Goal: Task Accomplishment & Management: Complete application form

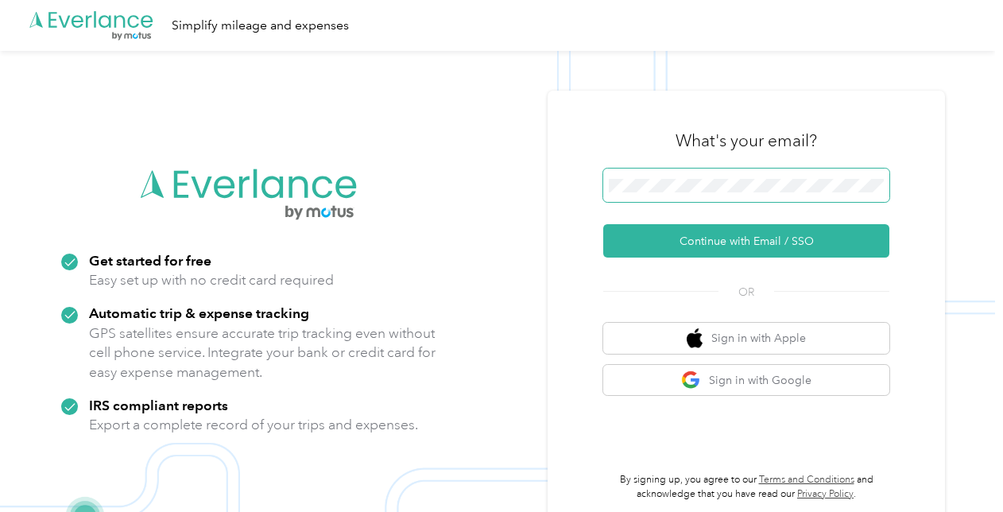
click at [860, 172] on span at bounding box center [746, 185] width 286 height 33
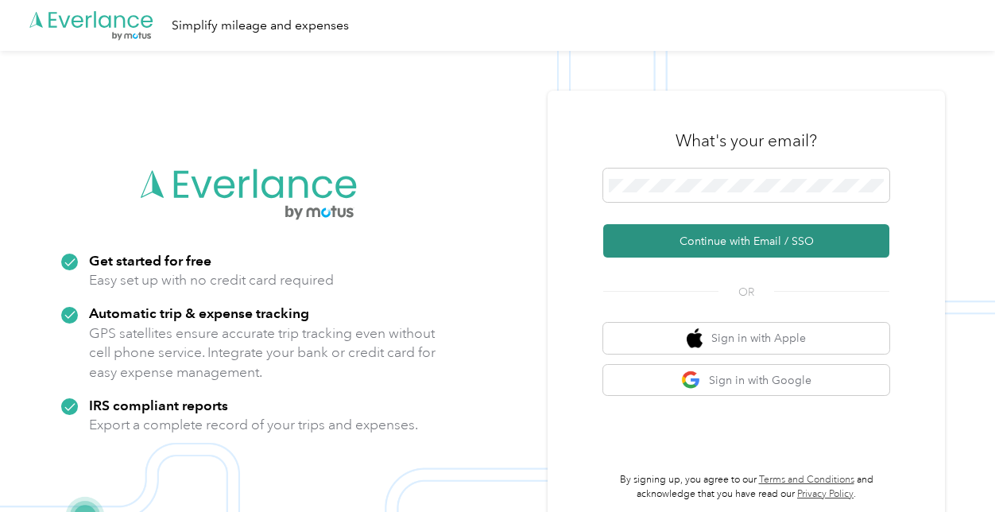
click at [736, 234] on button "Continue with Email / SSO" at bounding box center [746, 240] width 286 height 33
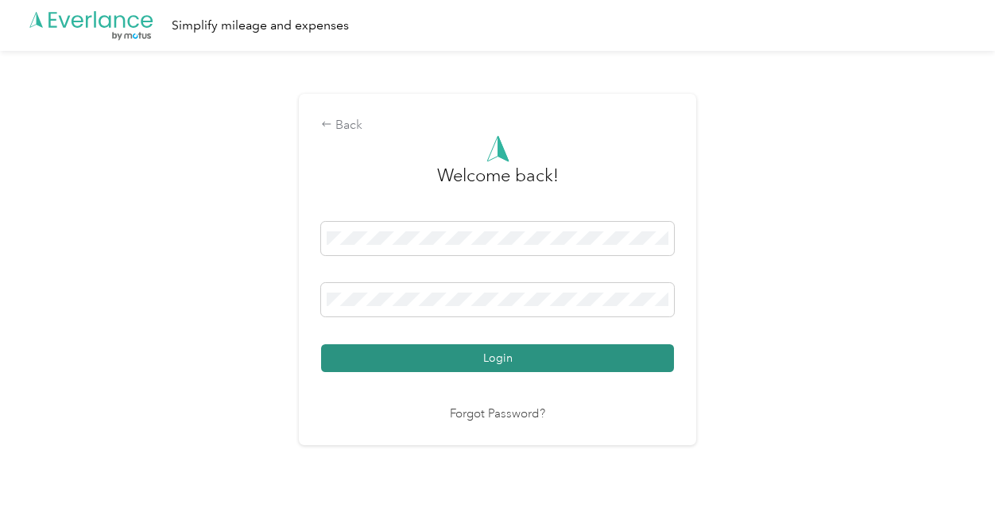
click at [507, 359] on button "Login" at bounding box center [497, 358] width 353 height 28
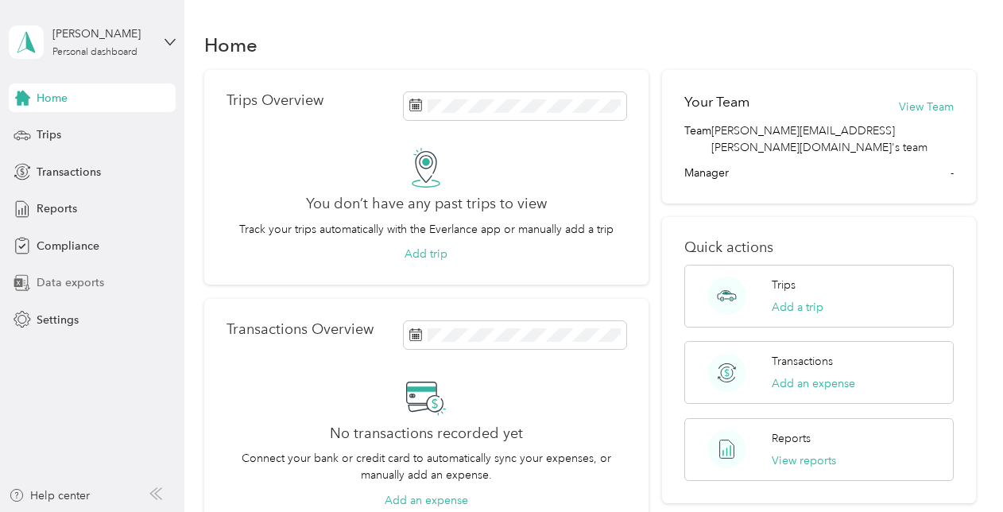
drag, startPoint x: 60, startPoint y: 254, endPoint x: 148, endPoint y: 291, distance: 94.8
click at [148, 291] on div "Data exports" at bounding box center [92, 283] width 167 height 29
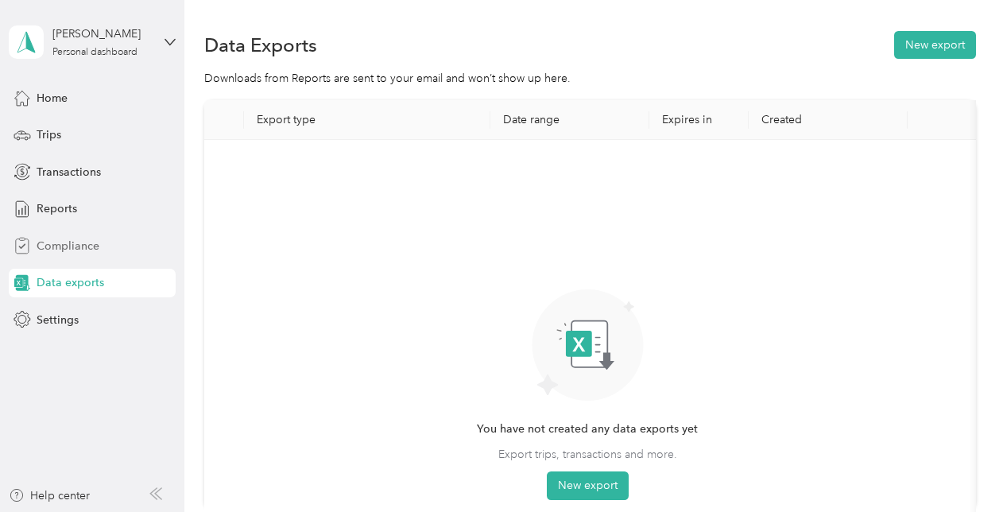
click at [79, 246] on span "Compliance" at bounding box center [68, 246] width 63 height 17
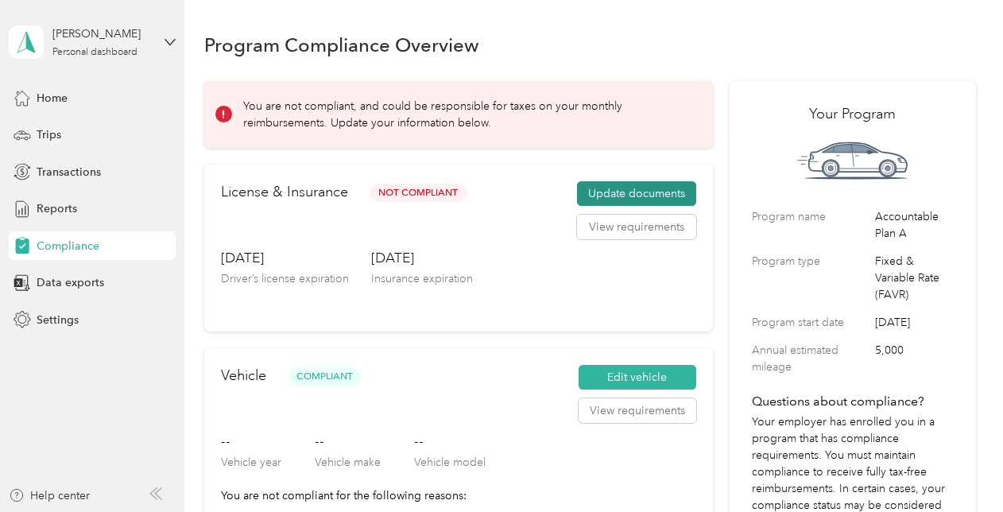
click at [641, 197] on button "Update documents" at bounding box center [636, 193] width 119 height 25
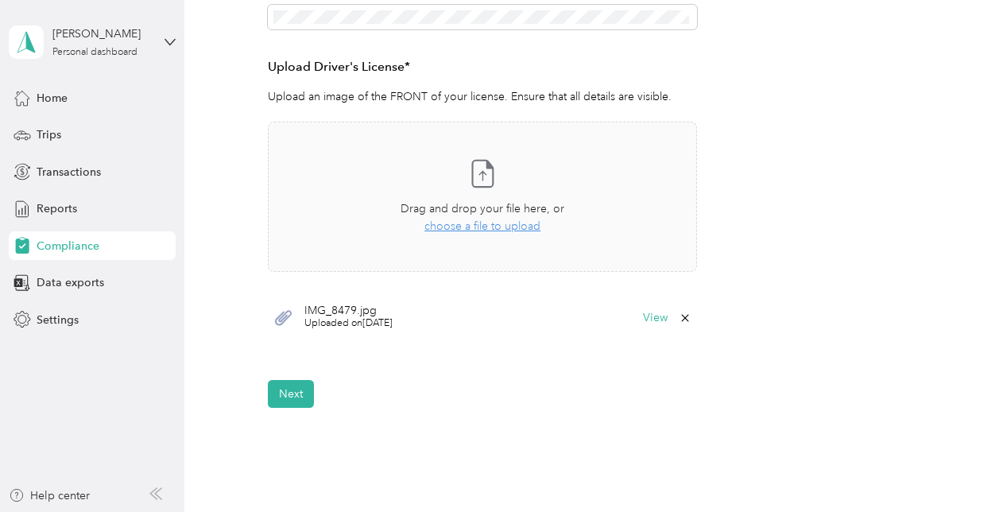
scroll to position [529, 0]
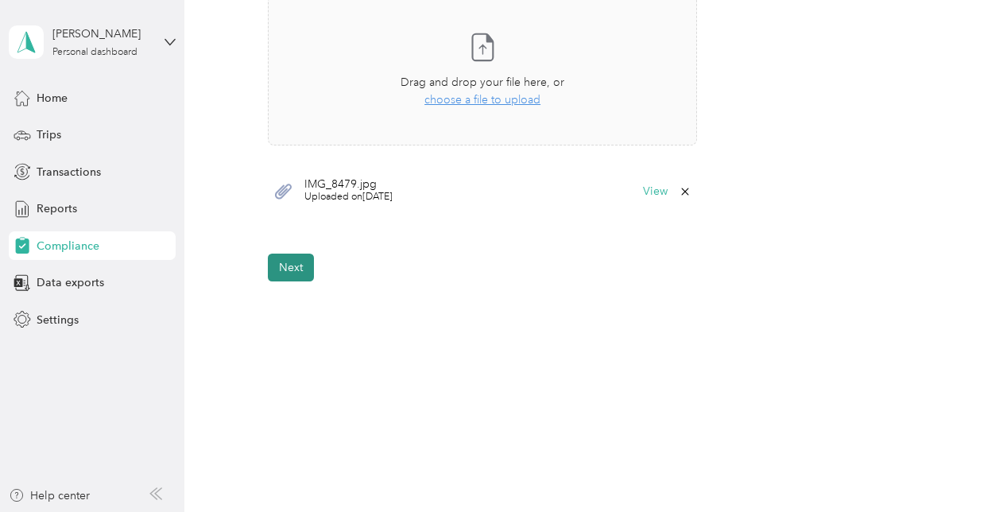
click at [303, 265] on button "Next" at bounding box center [291, 268] width 46 height 28
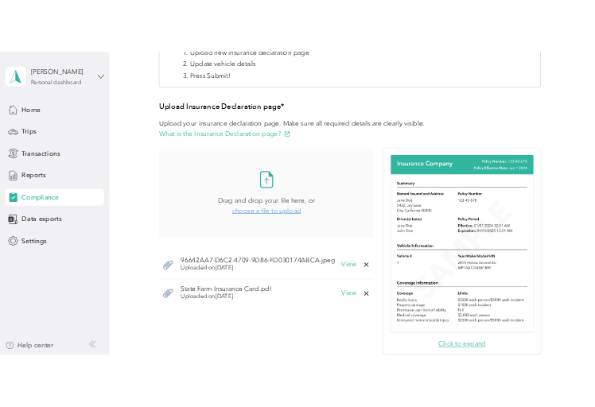
scroll to position [293, 0]
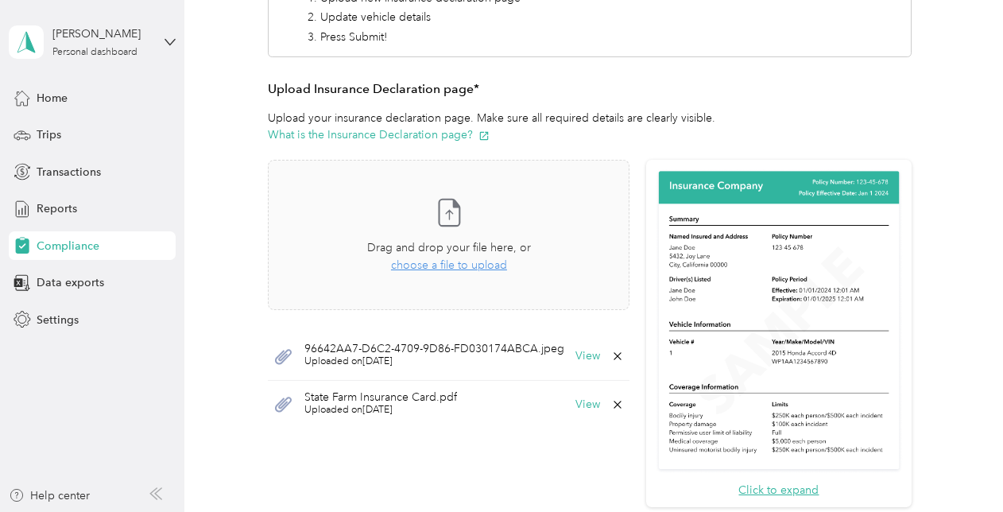
click at [617, 347] on div "96642AA7-D6C2-4709-9D86-FD030174ABCA.jpeg Uploaded on [DATE] View" at bounding box center [449, 356] width 362 height 48
click at [617, 355] on icon at bounding box center [617, 355] width 7 height 7
click at [569, 355] on button "Yes" at bounding box center [576, 365] width 31 height 25
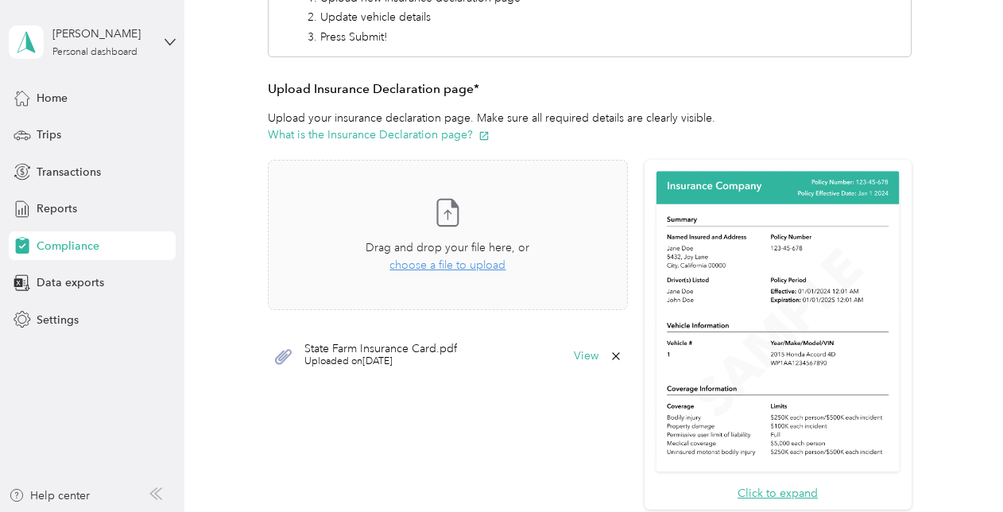
click at [614, 355] on icon at bounding box center [616, 356] width 13 height 13
click at [564, 369] on button "Yes" at bounding box center [571, 365] width 31 height 25
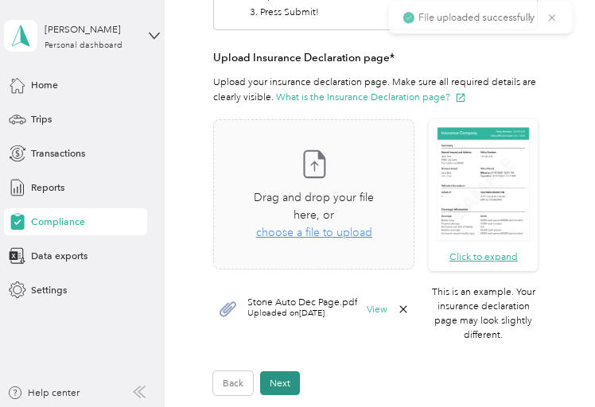
click at [282, 373] on button "Next" at bounding box center [280, 383] width 40 height 24
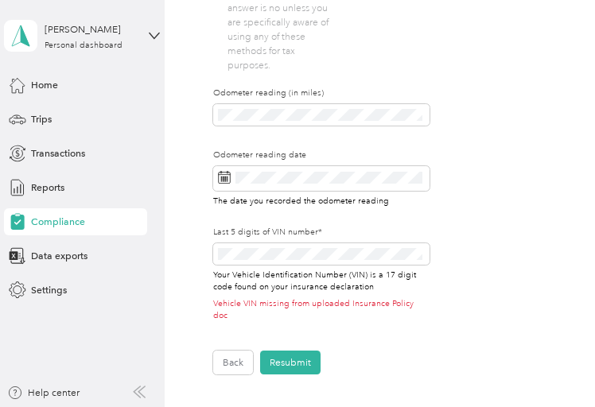
scroll to position [602, 0]
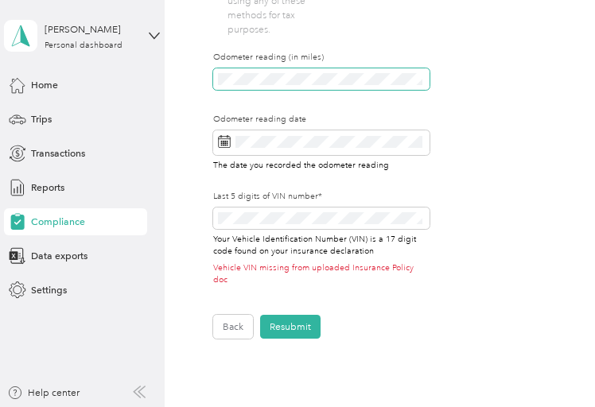
click at [116, 102] on section "[PERSON_NAME] Personal dashboard Home Trips Transactions Reports Compliance Dat…" at bounding box center [293, 203] width 587 height 407
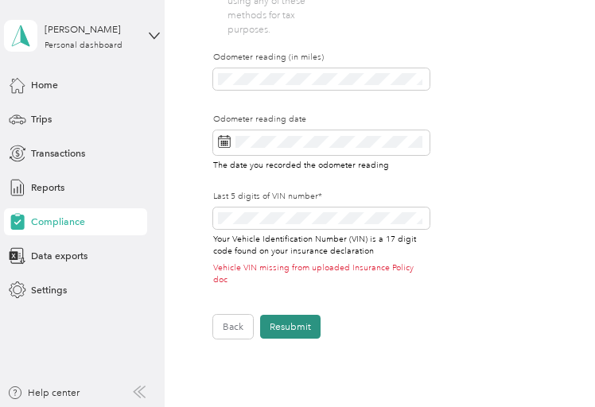
click at [296, 315] on button "Resubmit" at bounding box center [290, 327] width 60 height 24
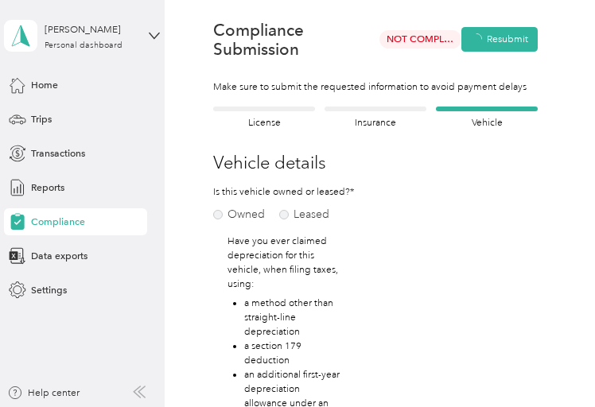
scroll to position [17, 0]
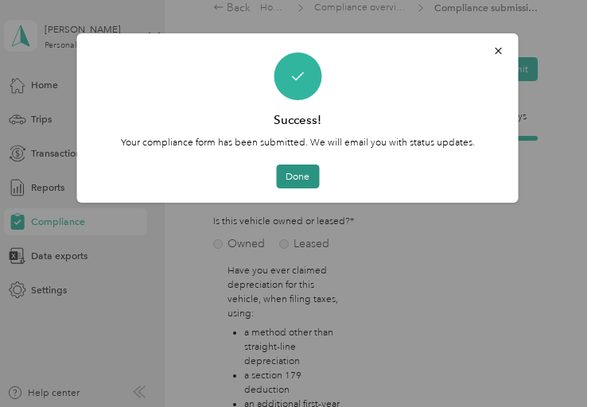
click at [291, 176] on button "Done" at bounding box center [297, 177] width 43 height 24
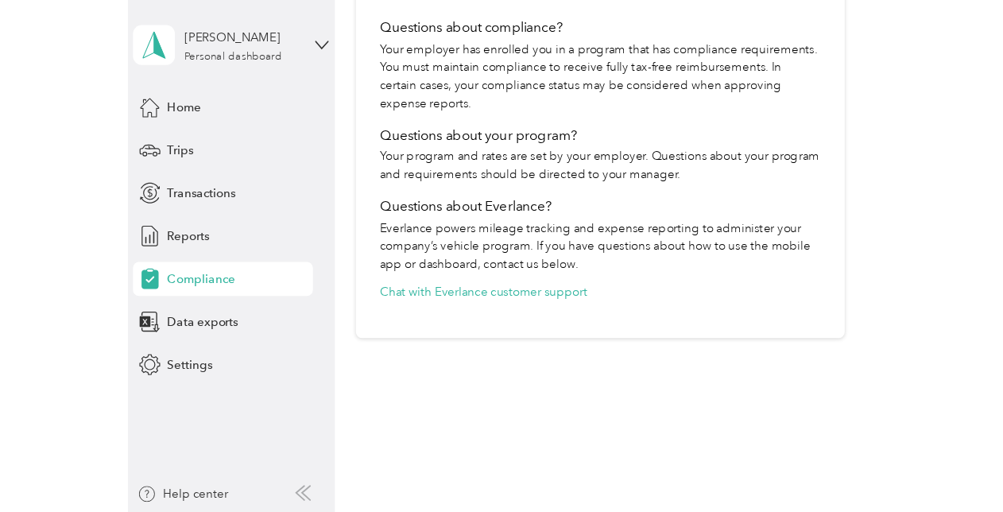
scroll to position [815, 0]
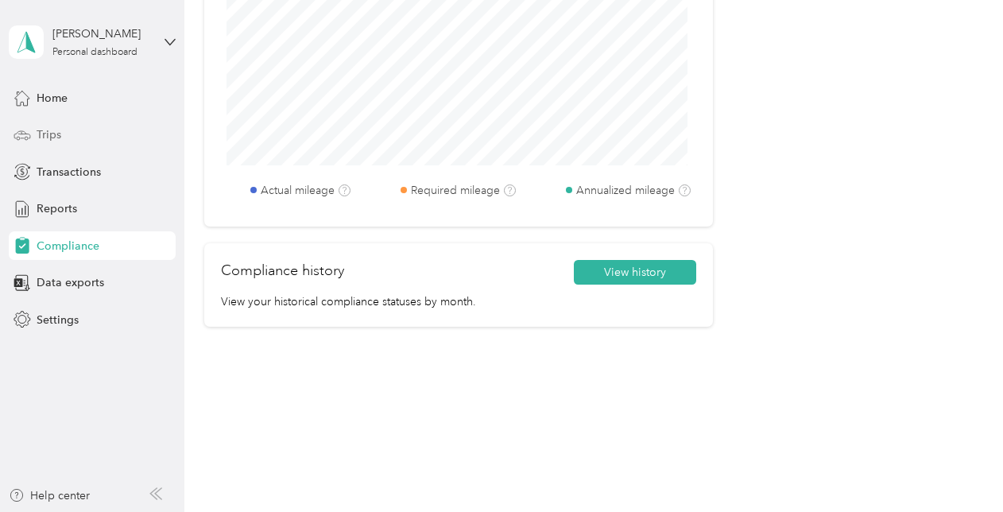
click at [32, 130] on div "Trips" at bounding box center [92, 135] width 167 height 29
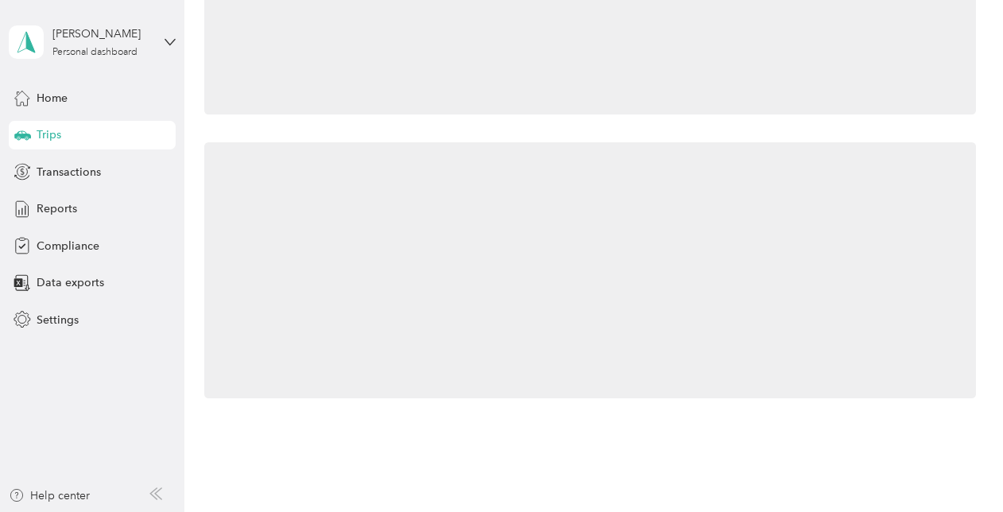
scroll to position [447, 0]
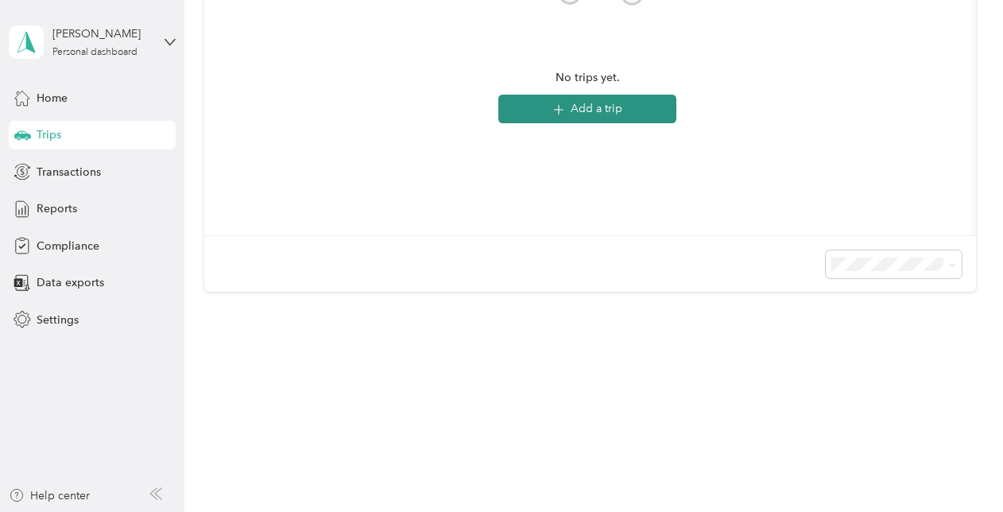
click at [598, 95] on button "Add a trip" at bounding box center [587, 109] width 178 height 29
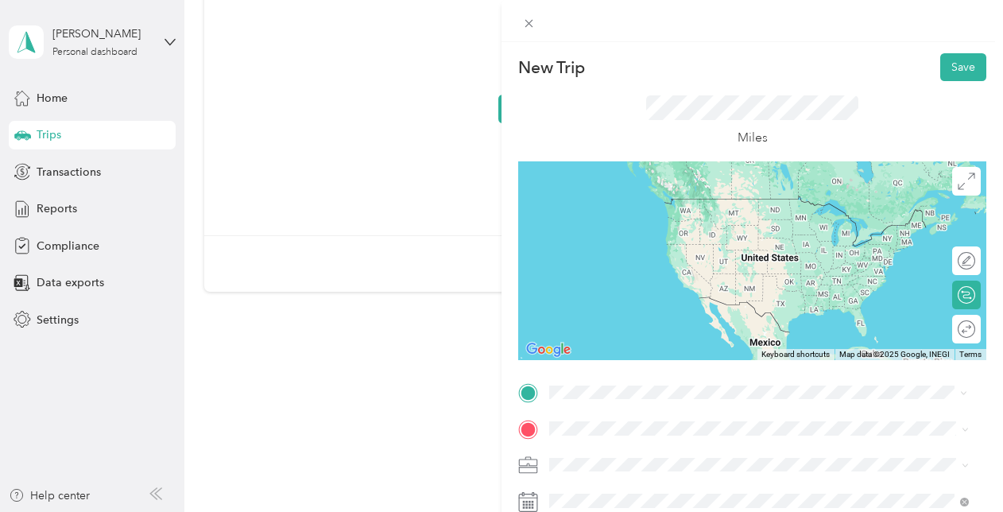
click at [413, 430] on div "New Trip Save This trip cannot be edited because it is either under review, app…" at bounding box center [501, 256] width 1003 height 512
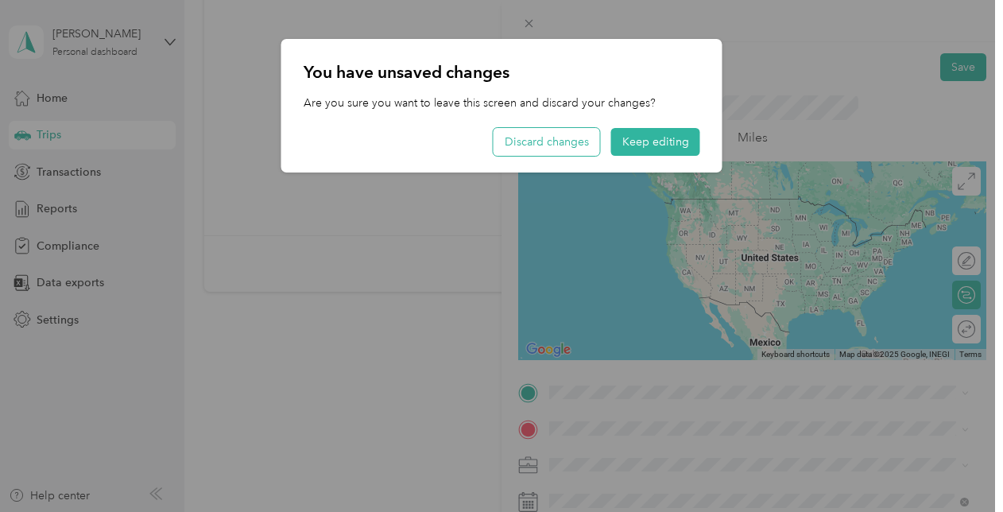
click at [545, 144] on button "Discard changes" at bounding box center [547, 142] width 107 height 28
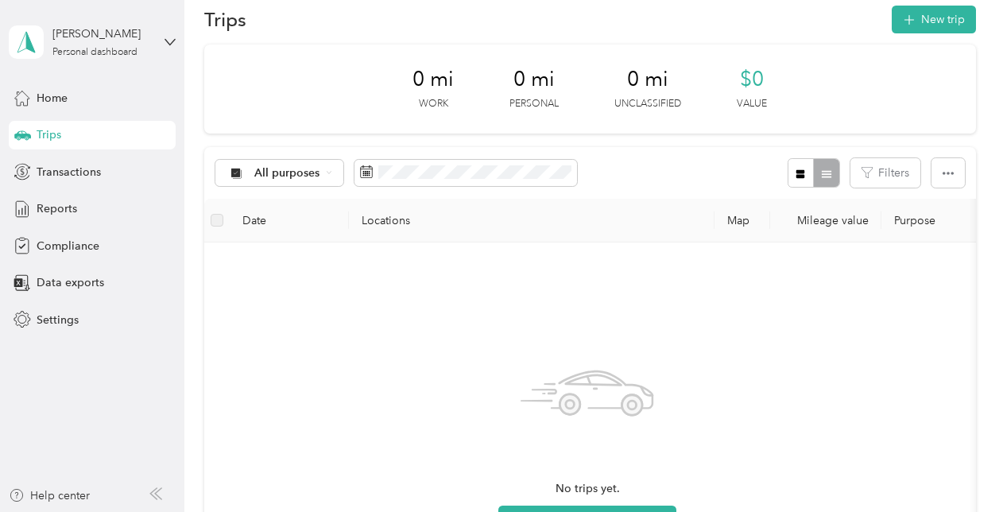
scroll to position [16, 0]
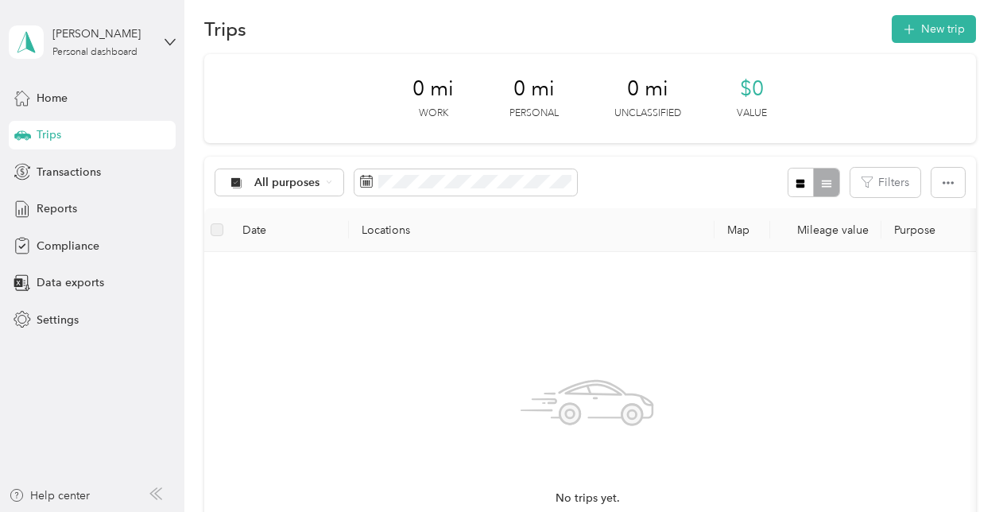
click at [380, 234] on th "Locations" at bounding box center [532, 230] width 366 height 44
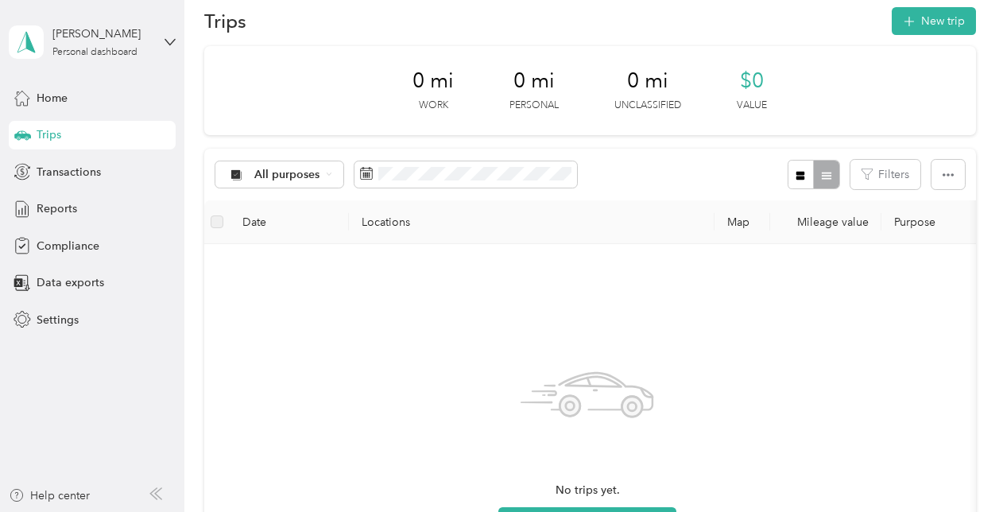
scroll to position [184, 0]
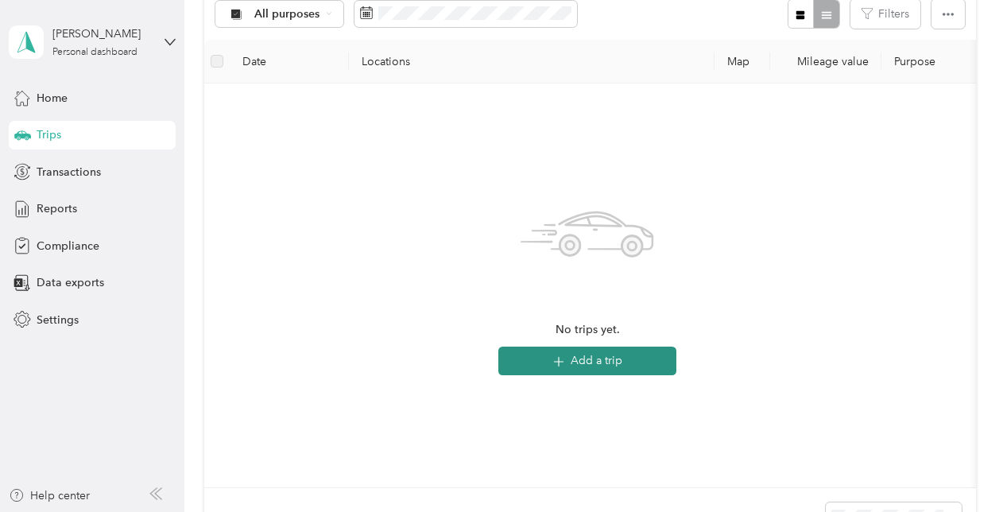
click at [583, 357] on button "Add a trip" at bounding box center [587, 361] width 178 height 29
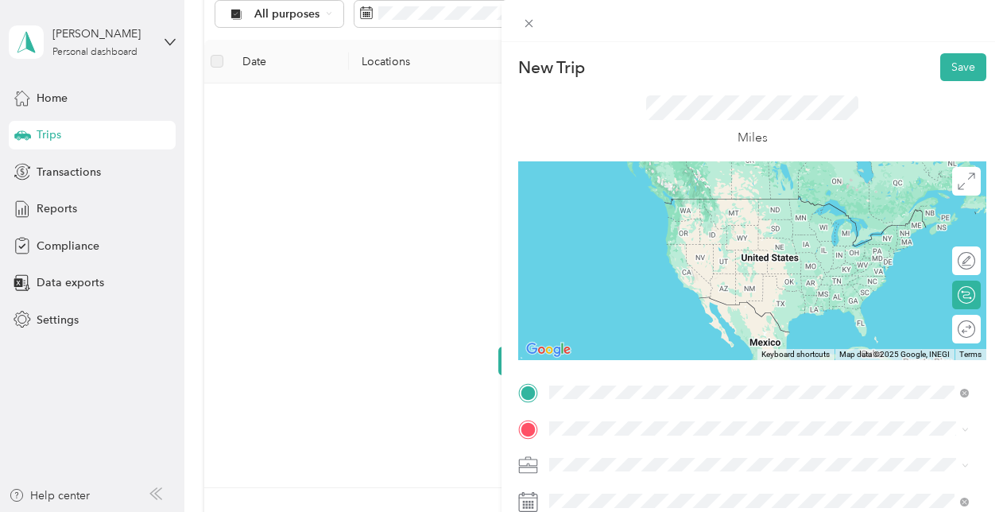
click at [688, 271] on span "[STREET_ADDRESS][US_STATE]" at bounding box center [658, 264] width 159 height 14
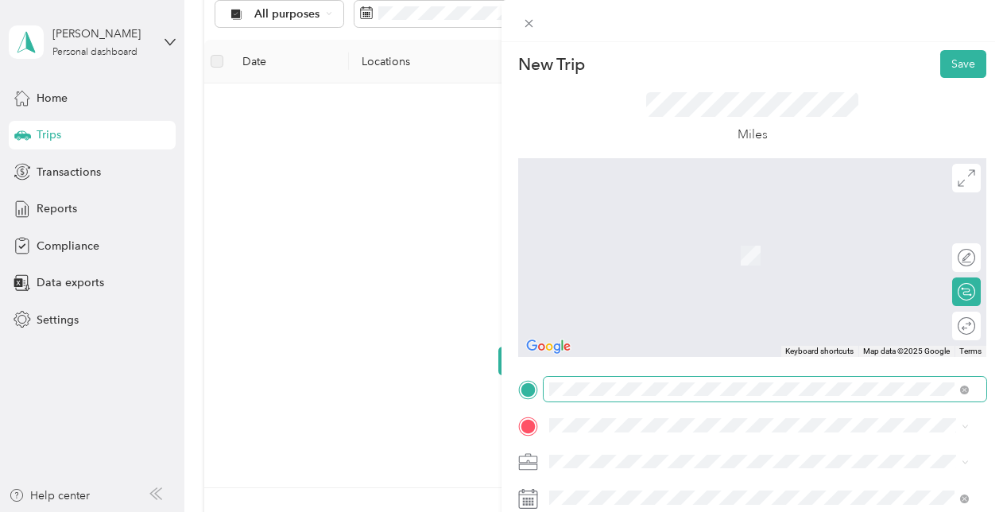
scroll to position [1, 0]
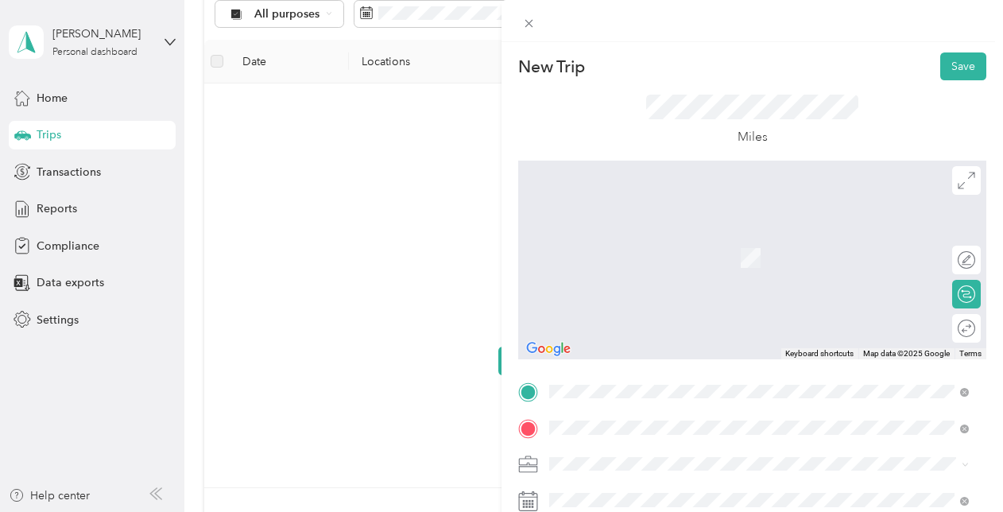
click at [663, 223] on li "[STREET_ADDRESS][US_STATE]" at bounding box center [759, 235] width 431 height 33
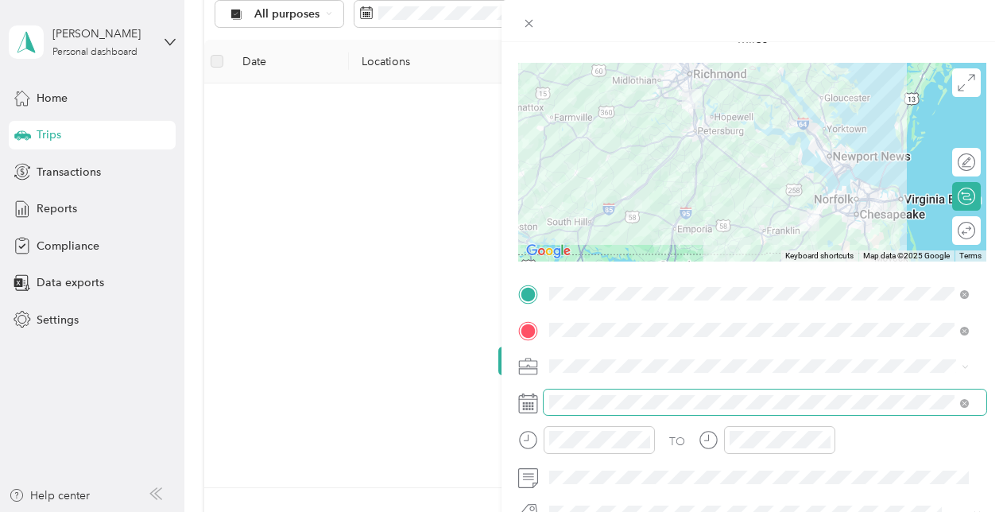
scroll to position [100, 0]
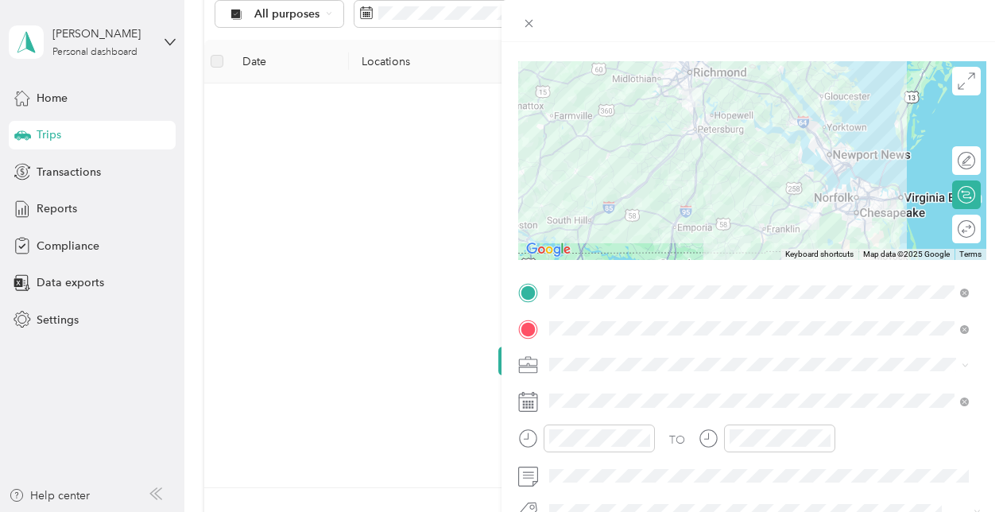
click at [776, 95] on div at bounding box center [752, 160] width 468 height 199
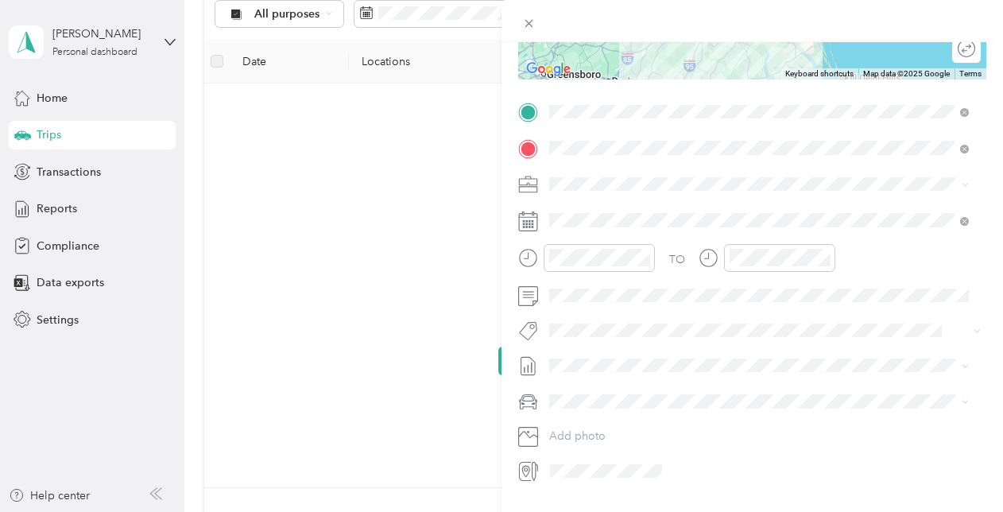
scroll to position [283, 0]
click at [610, 475] on span at bounding box center [605, 468] width 123 height 25
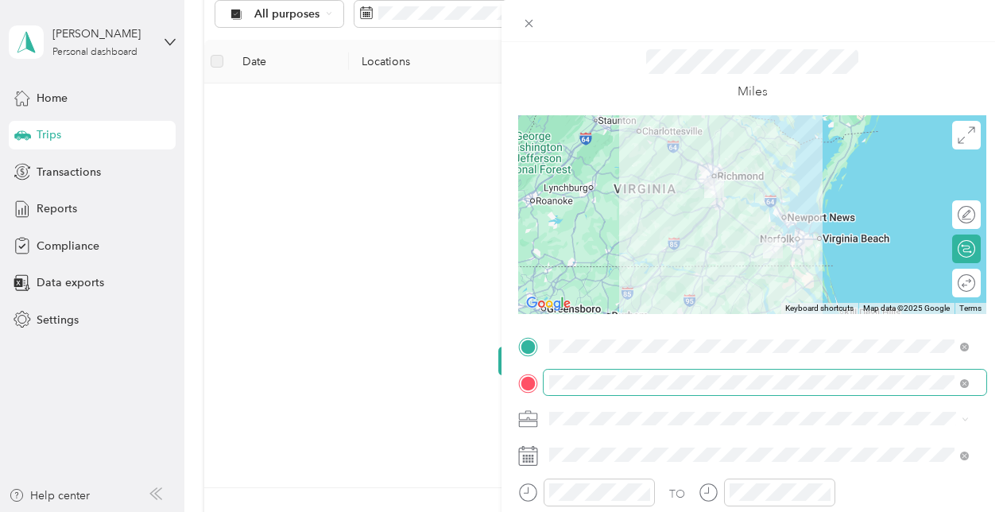
scroll to position [0, 0]
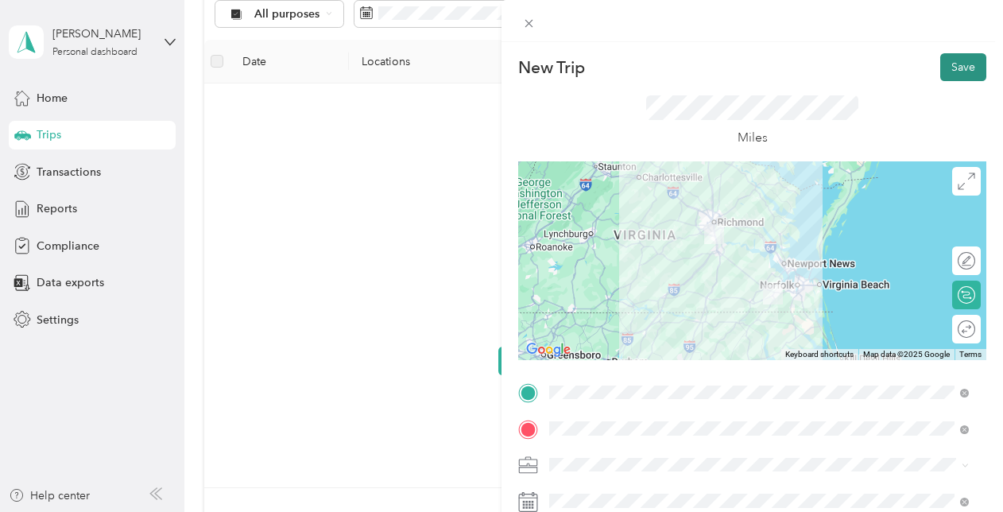
click at [957, 60] on button "Save" at bounding box center [963, 67] width 46 height 28
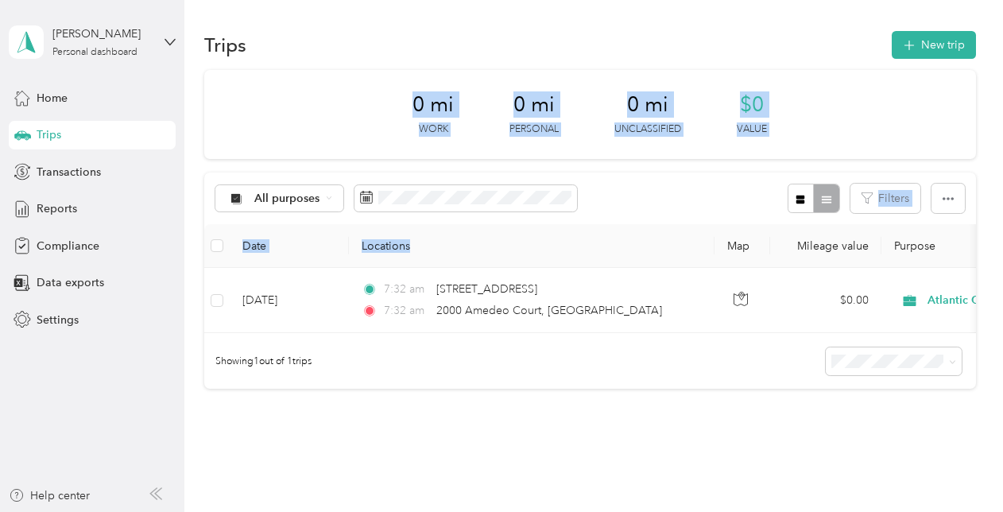
drag, startPoint x: 393, startPoint y: 118, endPoint x: 528, endPoint y: 238, distance: 180.7
click at [528, 238] on div "0 mi Work 0 mi Personal 0 mi Unclassified $0 Value All purposes Filters Date Lo…" at bounding box center [590, 230] width 772 height 320
drag, startPoint x: 528, startPoint y: 238, endPoint x: 750, endPoint y: 189, distance: 227.8
click at [750, 189] on div "All purposes Filters" at bounding box center [590, 198] width 772 height 52
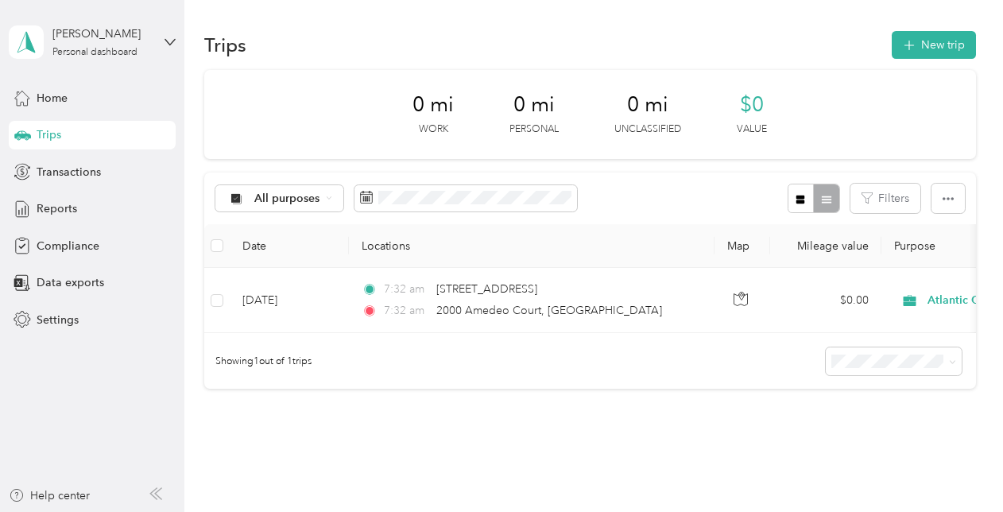
click at [385, 433] on div "0 mi Work 0 mi Personal 0 mi Unclassified $0 Value All purposes Filters Date Lo…" at bounding box center [590, 257] width 772 height 375
